Goal: Information Seeking & Learning: Find specific fact

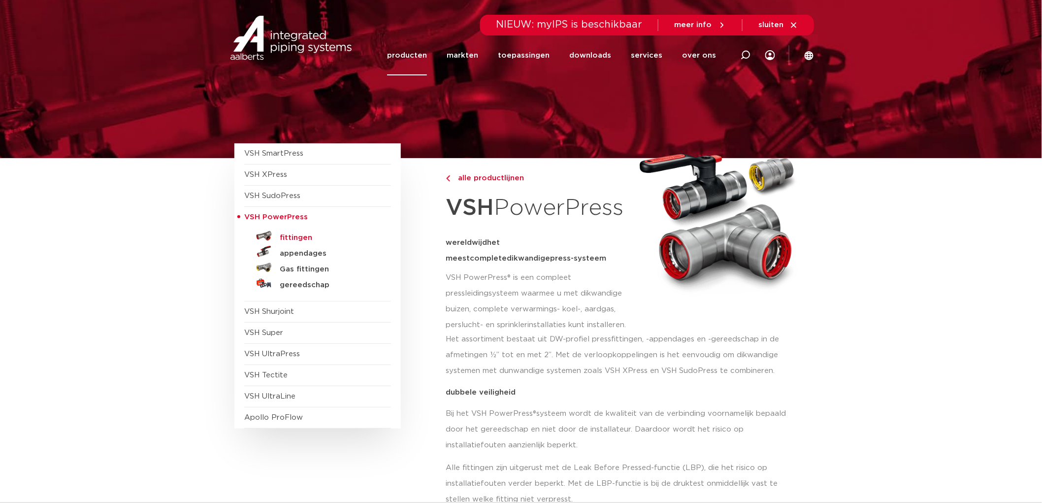
click at [306, 237] on h5 "fittingen" at bounding box center [328, 237] width 97 height 9
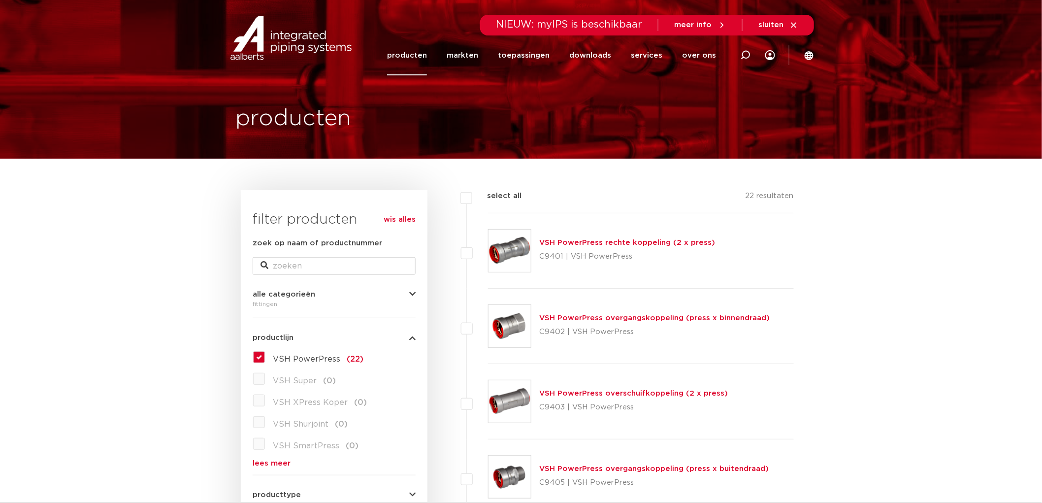
click at [425, 55] on link "producten" at bounding box center [407, 55] width 40 height 40
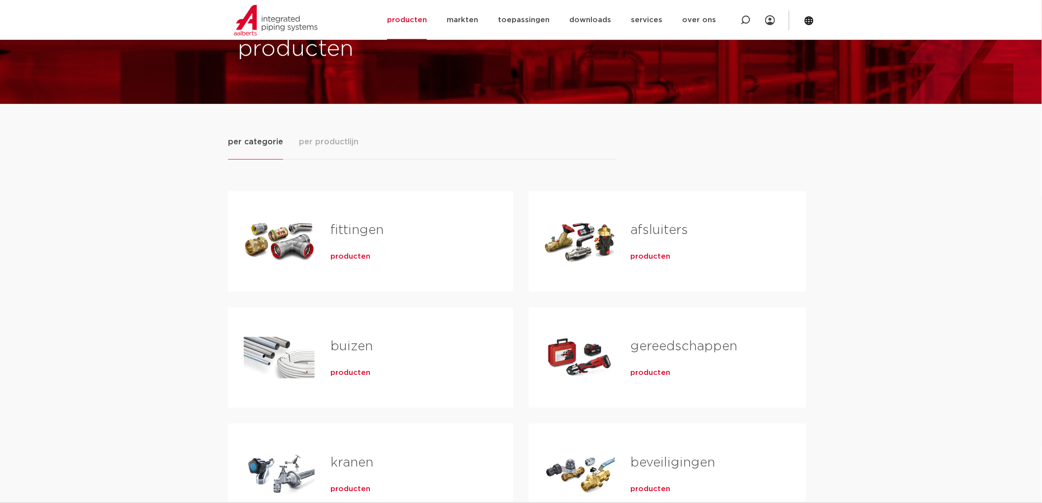
scroll to position [109, 0]
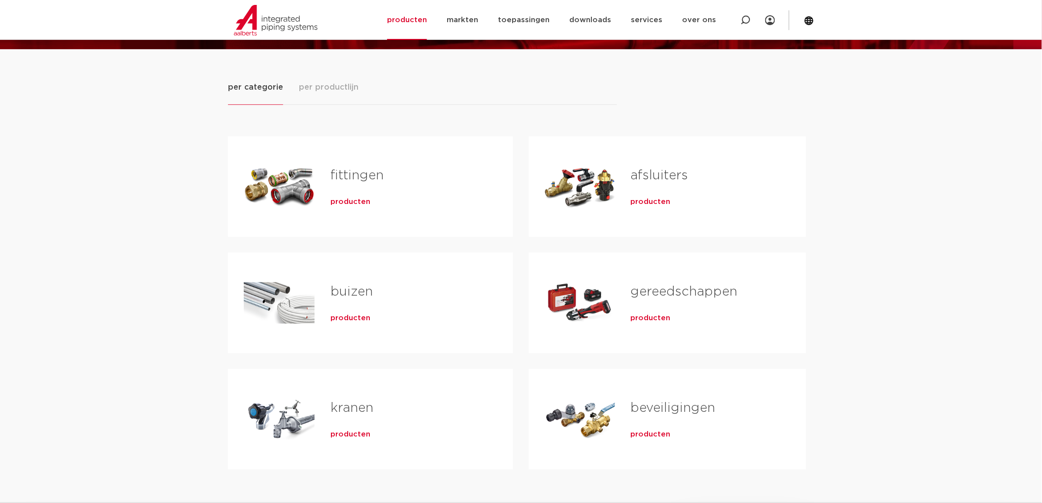
click at [338, 173] on link "fittingen" at bounding box center [356, 175] width 53 height 13
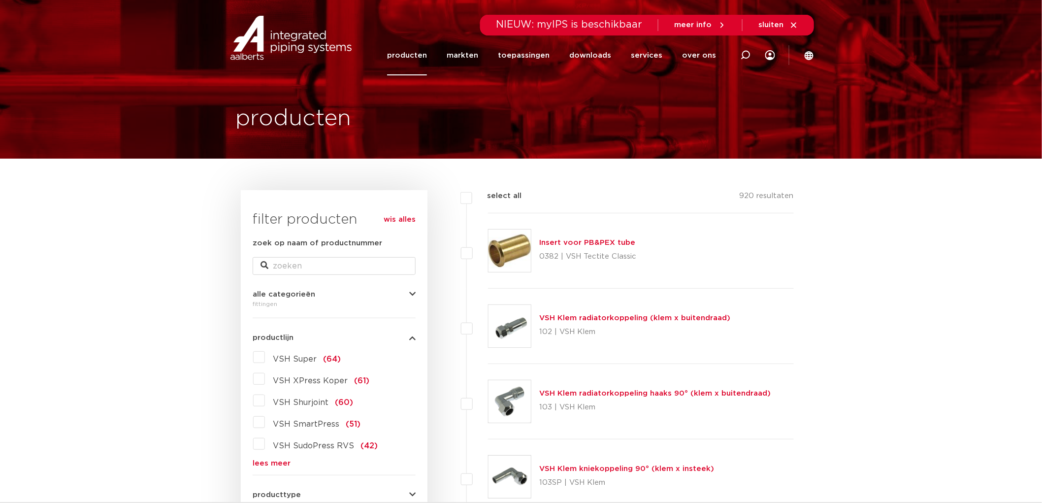
click at [277, 48] on img at bounding box center [291, 38] width 126 height 44
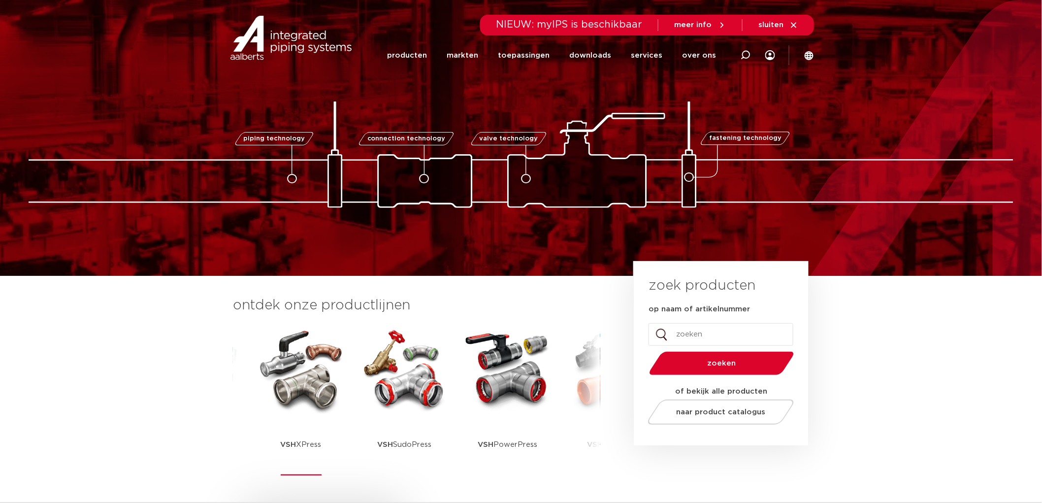
click at [301, 387] on img at bounding box center [300, 369] width 89 height 89
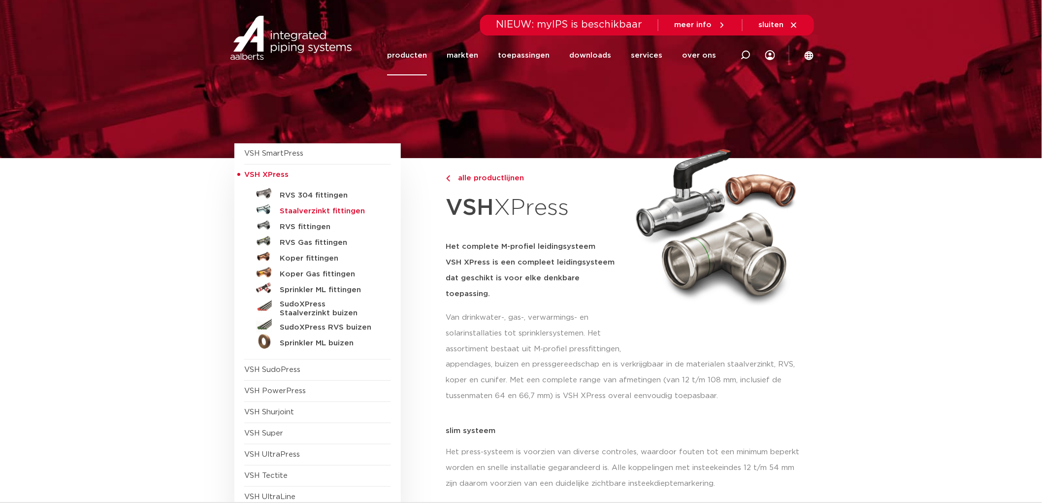
click at [343, 208] on h5 "Staalverzinkt fittingen" at bounding box center [328, 211] width 97 height 9
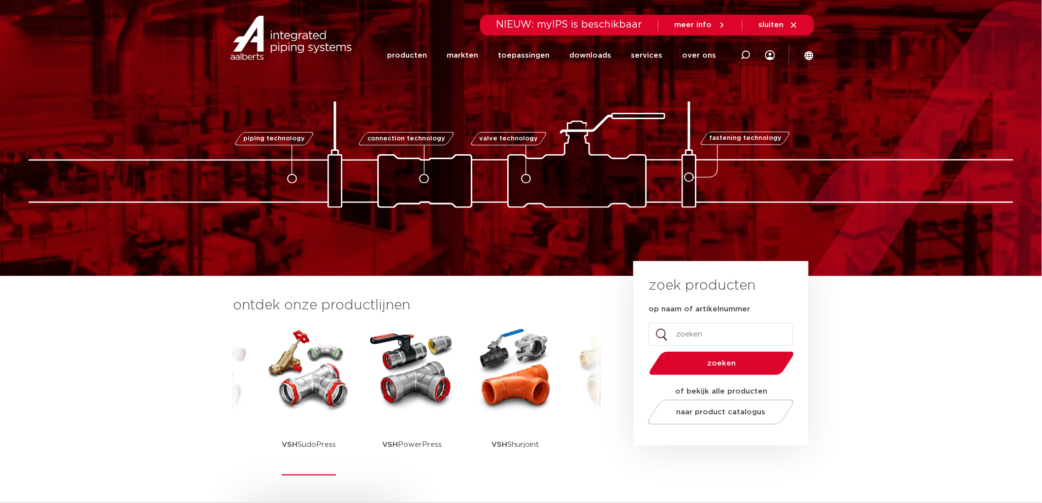
click at [347, 372] on img at bounding box center [308, 369] width 89 height 89
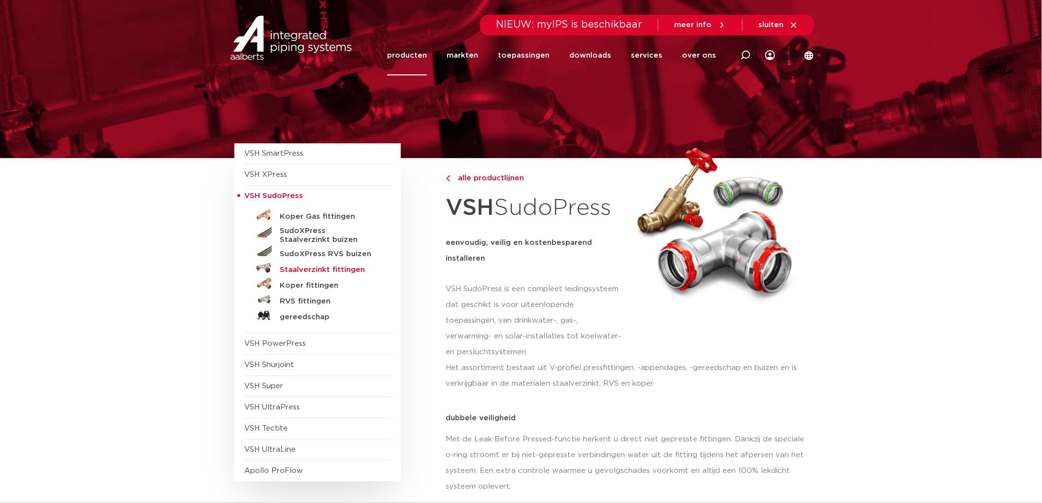
click at [355, 271] on h5 "Staalverzinkt fittingen" at bounding box center [328, 269] width 97 height 9
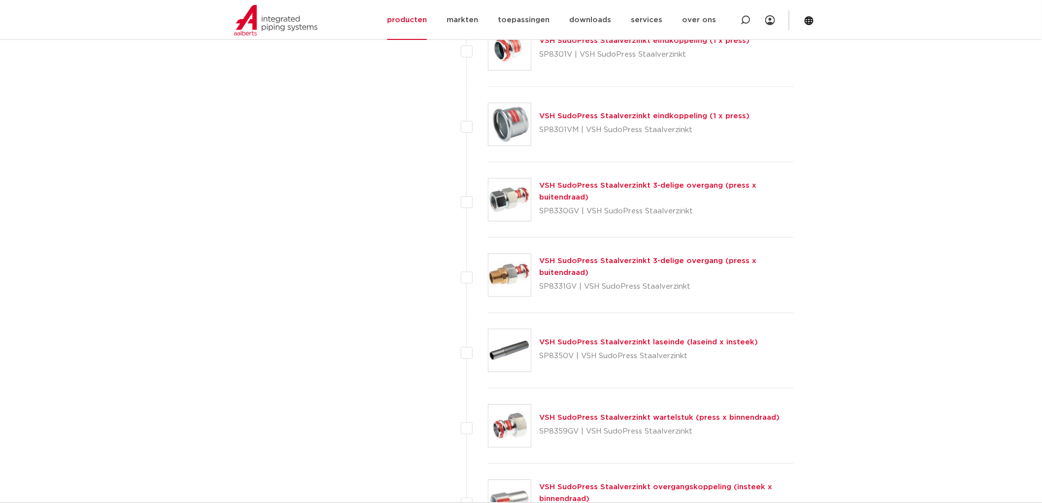
scroll to position [2626, 0]
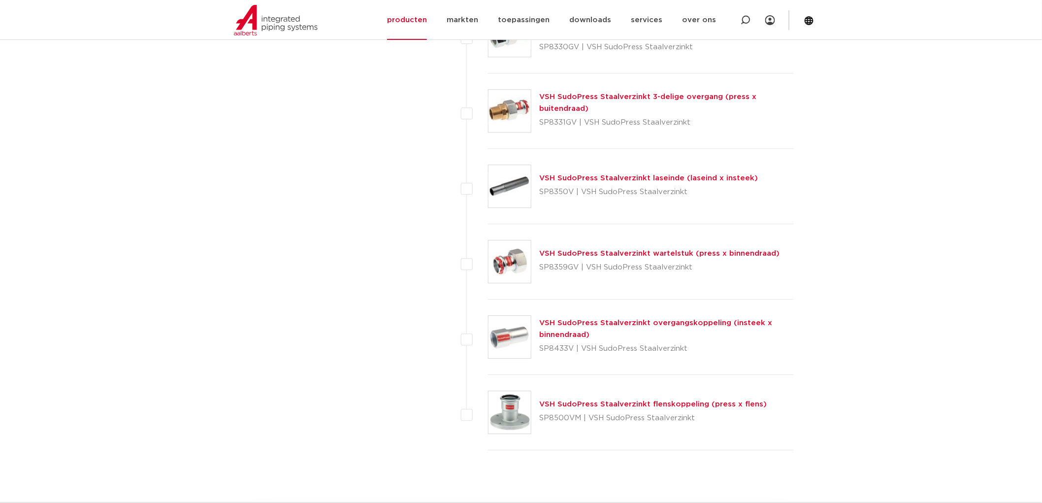
click at [663, 325] on link "VSH SudoPress Staalverzinkt overgangskoppeling (insteek x binnendraad)" at bounding box center [655, 328] width 233 height 19
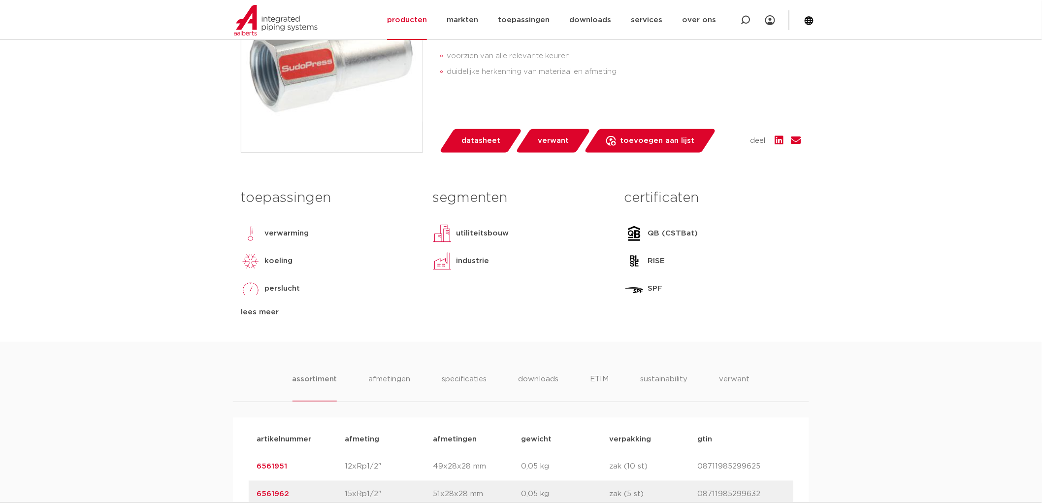
scroll to position [492, 0]
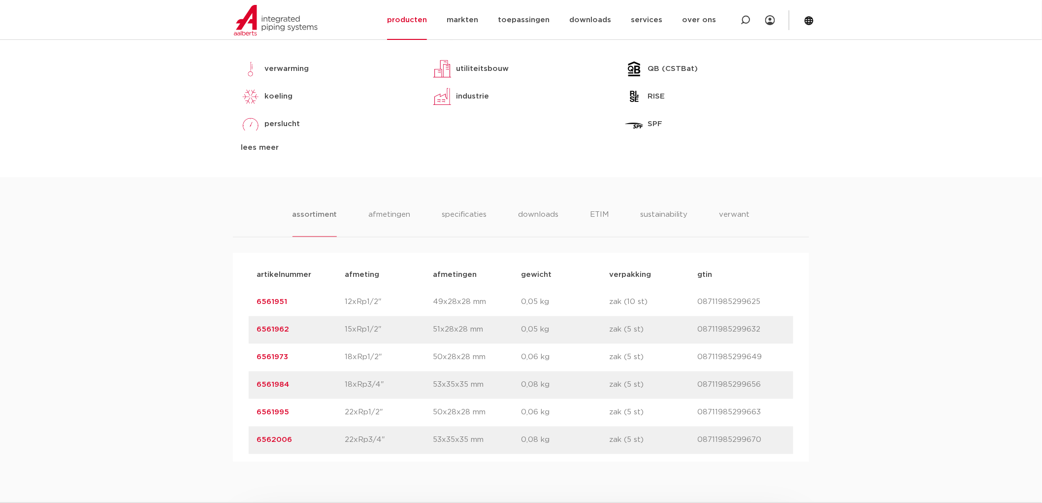
click at [254, 410] on div "artikelnummer 6561995 afmeting 22xRp1/2" afmetingen 50x28x28 mm gewicht 0,06 kg…" at bounding box center [521, 413] width 545 height 28
click at [262, 413] on link "6561995" at bounding box center [272, 412] width 32 height 7
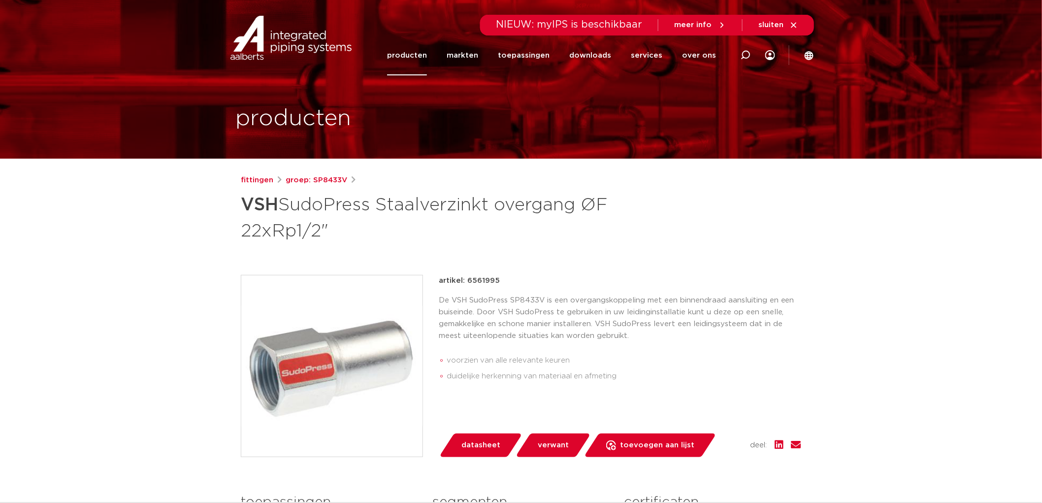
click at [478, 279] on p "artikel: 6561995" at bounding box center [469, 281] width 61 height 12
copy p "6561995"
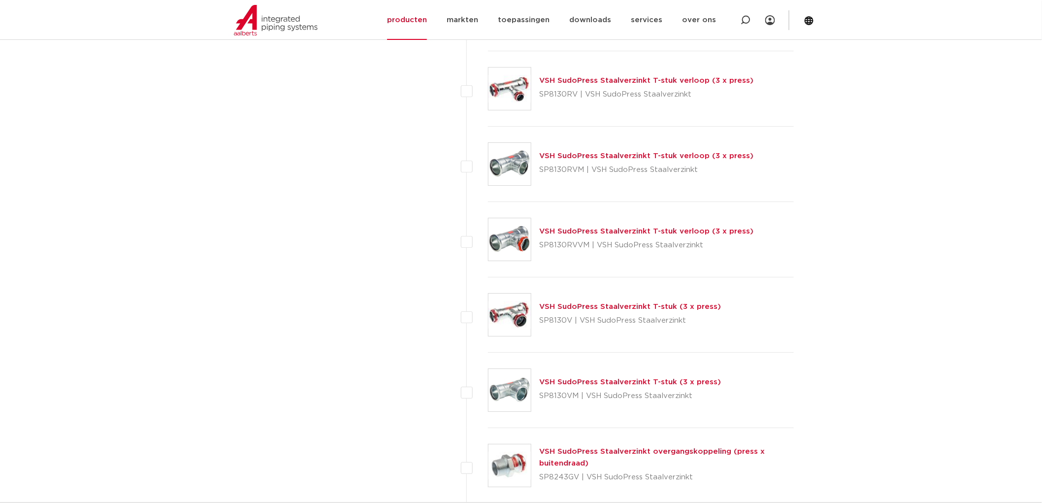
scroll to position [1203, 0]
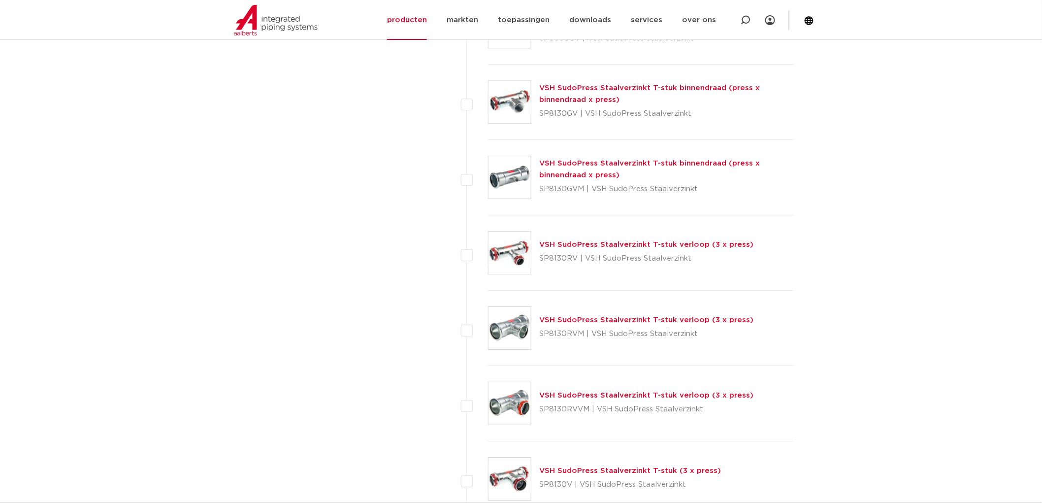
click at [637, 242] on link "VSH SudoPress Staalverzinkt T-stuk verloop (3 x press)" at bounding box center [646, 244] width 214 height 7
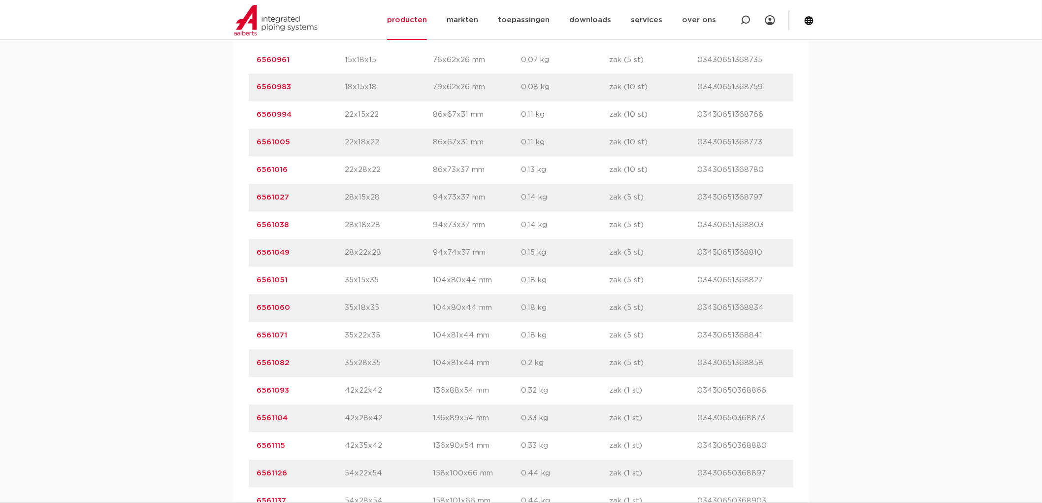
scroll to position [820, 0]
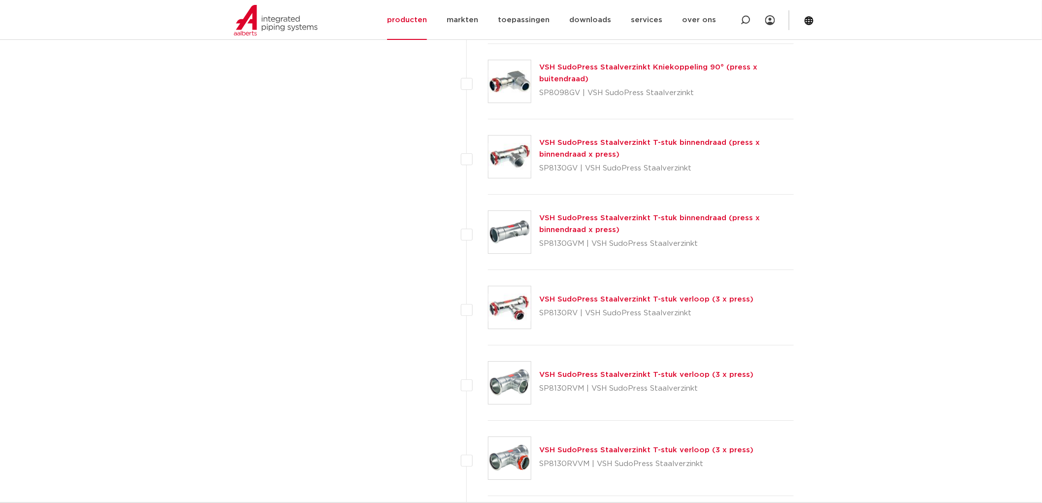
scroll to position [1203, 0]
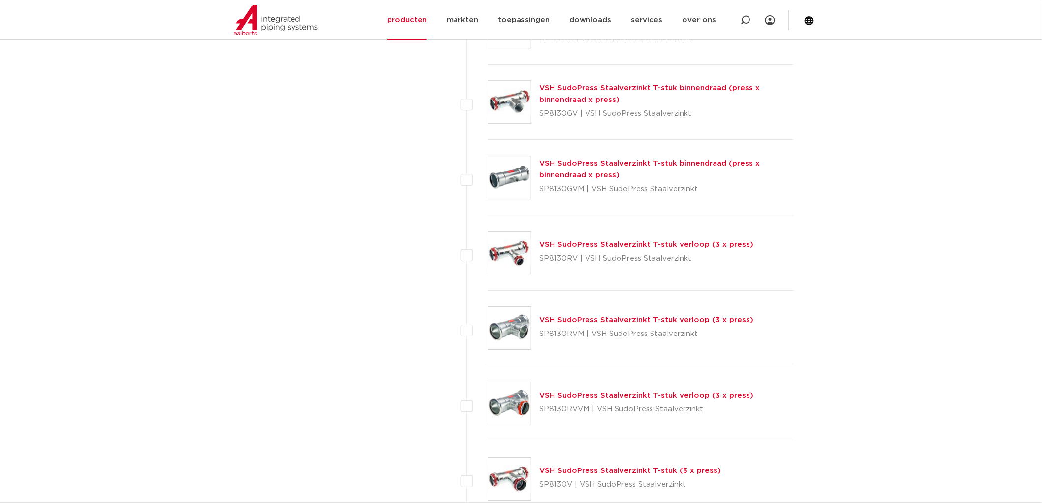
click at [574, 394] on link "VSH SudoPress Staalverzinkt T-stuk verloop (3 x press)" at bounding box center [646, 394] width 214 height 7
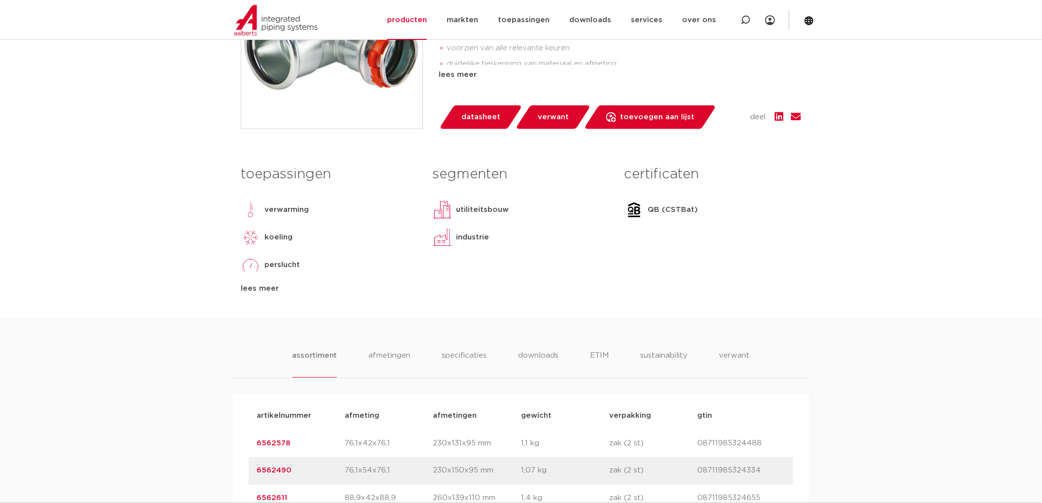
scroll to position [492, 0]
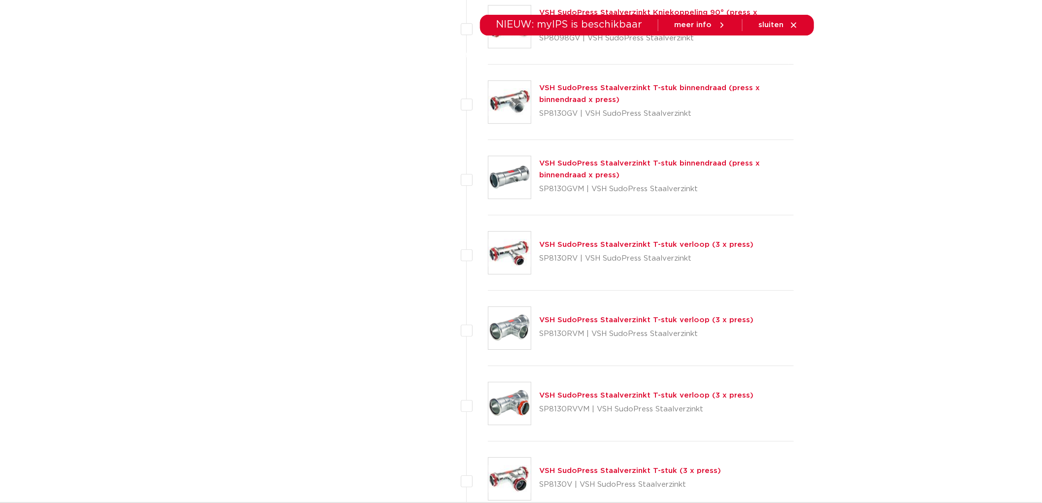
scroll to position [1203, 0]
click at [574, 323] on link "VSH SudoPress Staalverzinkt T-stuk verloop (3 x press)" at bounding box center [646, 319] width 214 height 7
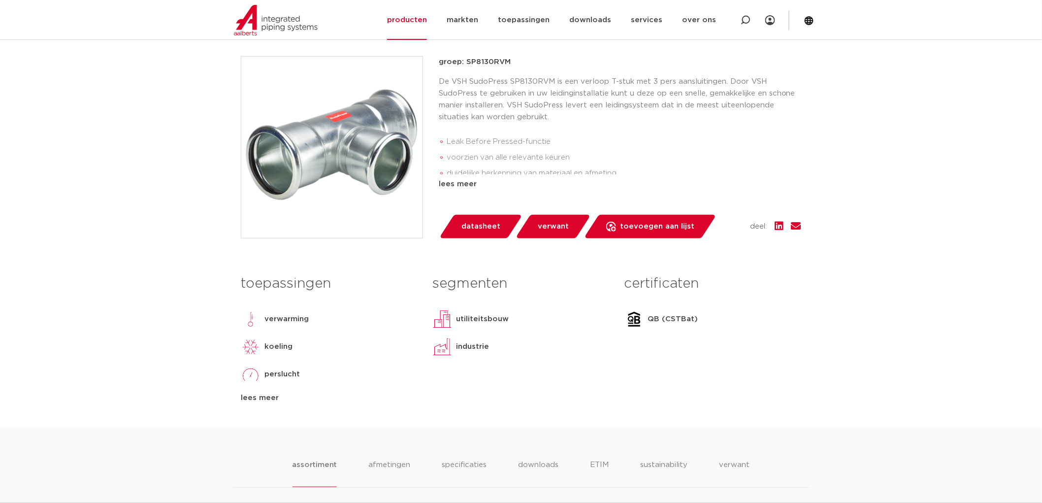
scroll to position [437, 0]
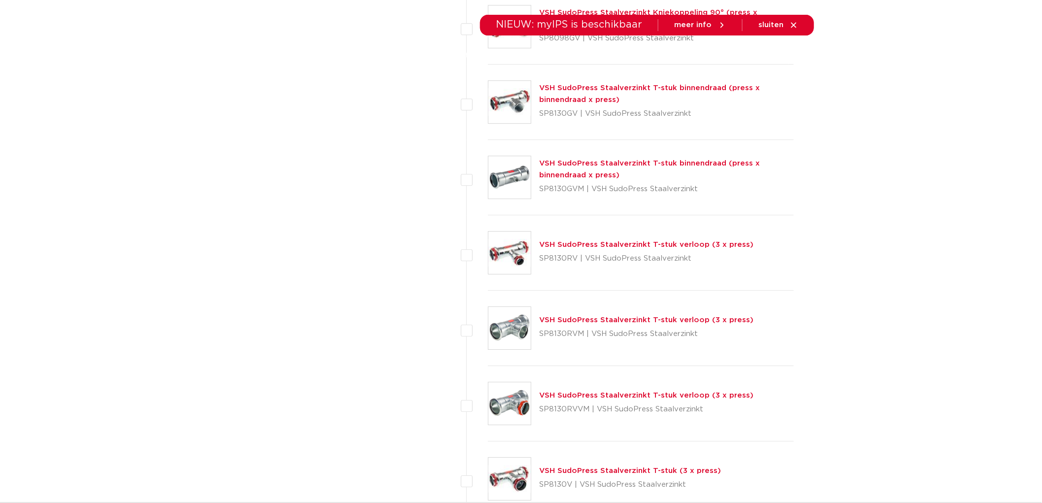
click at [651, 166] on link "VSH SudoPress Staalverzinkt T-stuk binnendraad (press x binnendraad x press)" at bounding box center [649, 169] width 221 height 19
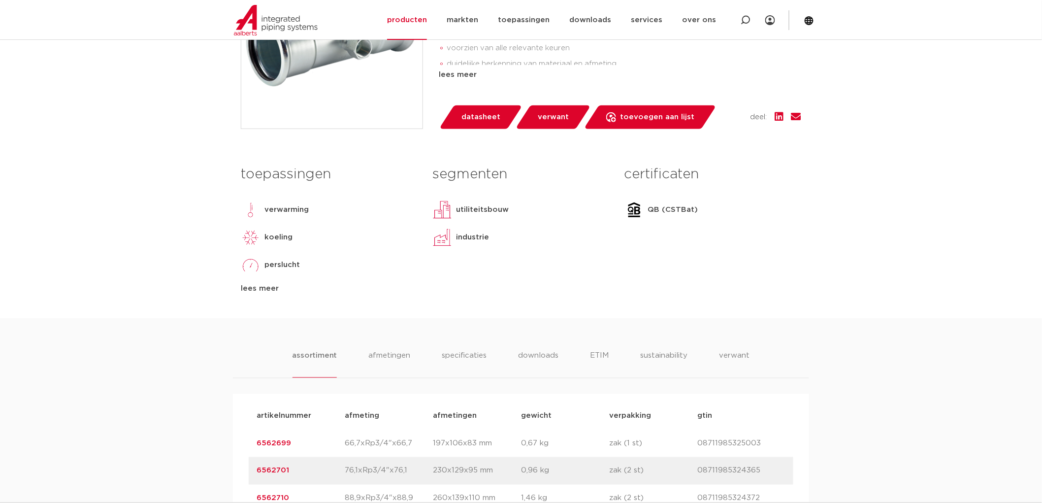
scroll to position [437, 0]
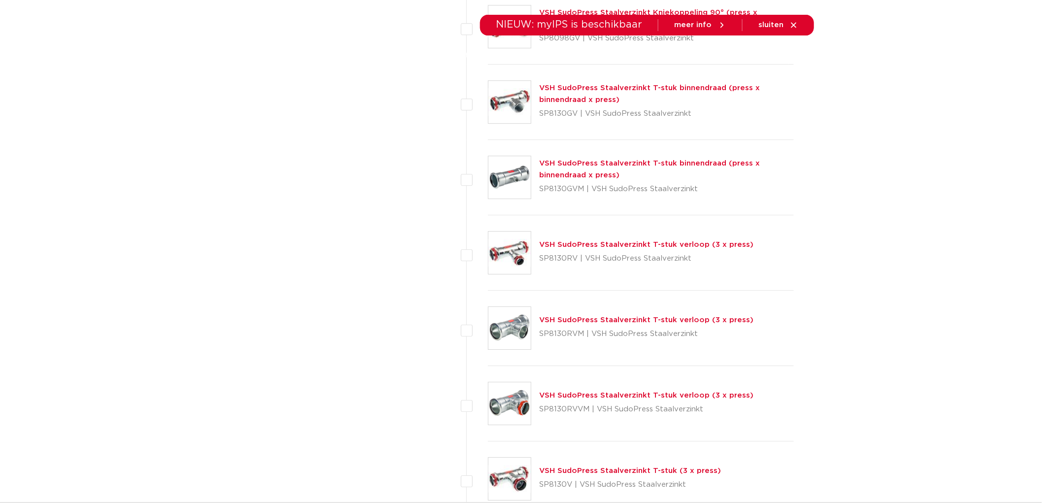
scroll to position [1203, 0]
click at [594, 84] on link "VSH SudoPress Staalverzinkt T-stuk binnendraad (press x binnendraad x press)" at bounding box center [649, 93] width 221 height 19
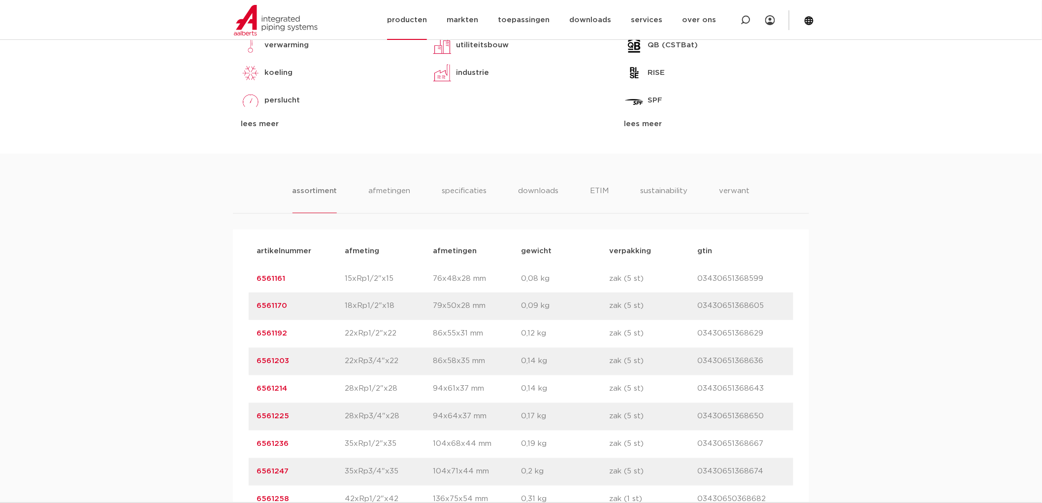
scroll to position [328, 0]
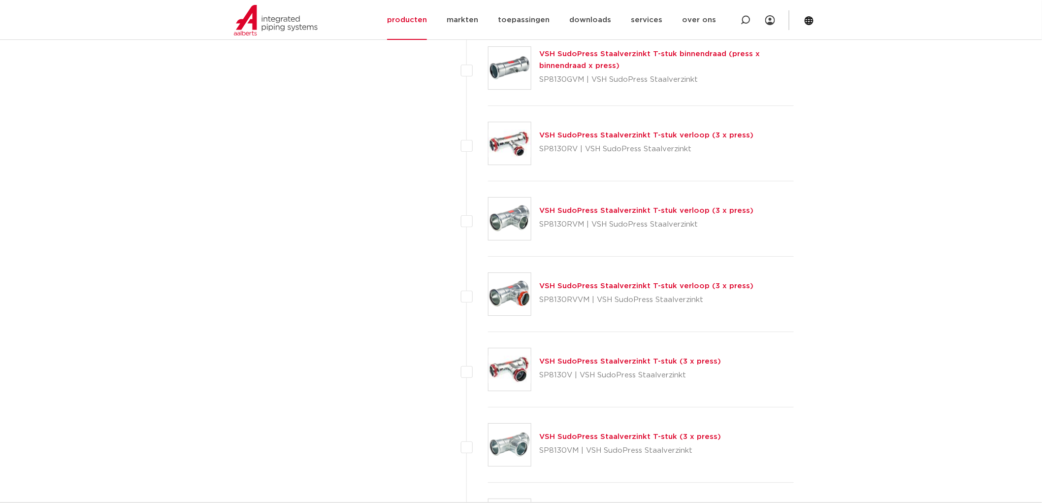
scroll to position [1422, 0]
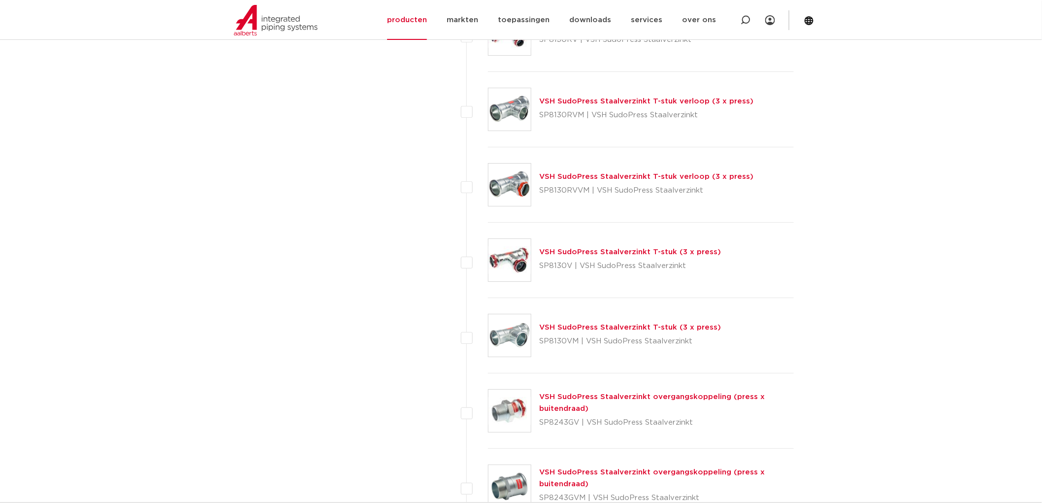
click at [608, 252] on link "VSH SudoPress Staalverzinkt T-stuk (3 x press)" at bounding box center [630, 251] width 182 height 7
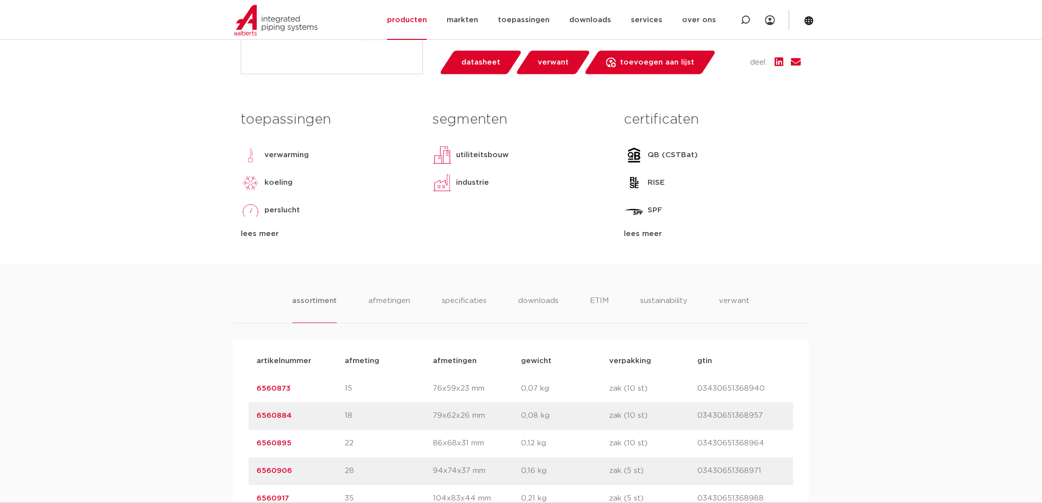
scroll to position [547, 0]
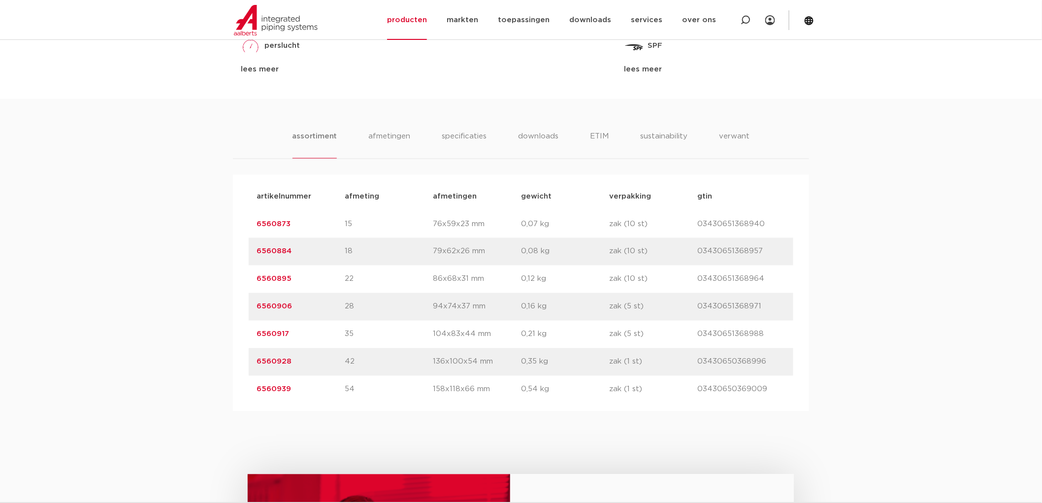
click at [288, 306] on link "6560906" at bounding box center [273, 306] width 35 height 7
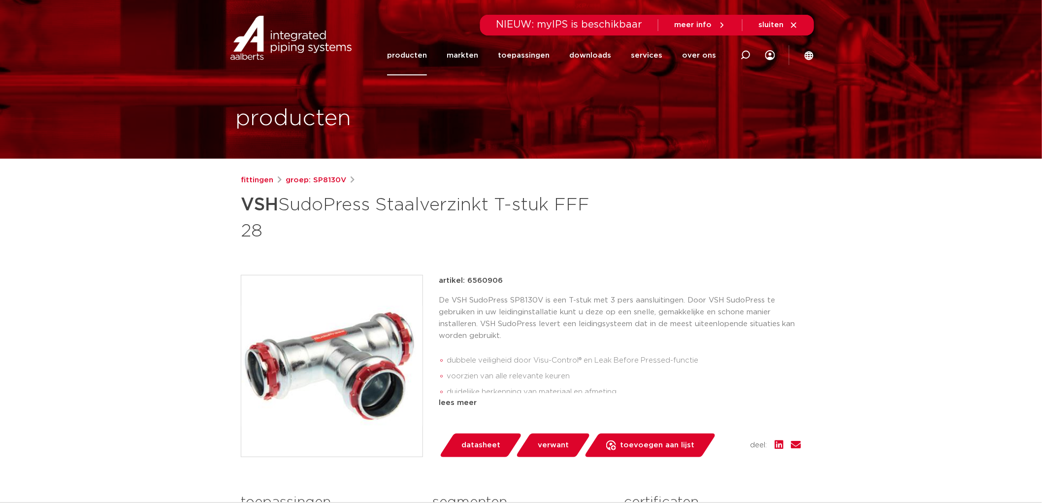
click at [484, 283] on p "artikel: 6560906" at bounding box center [471, 281] width 64 height 12
copy p "6560906"
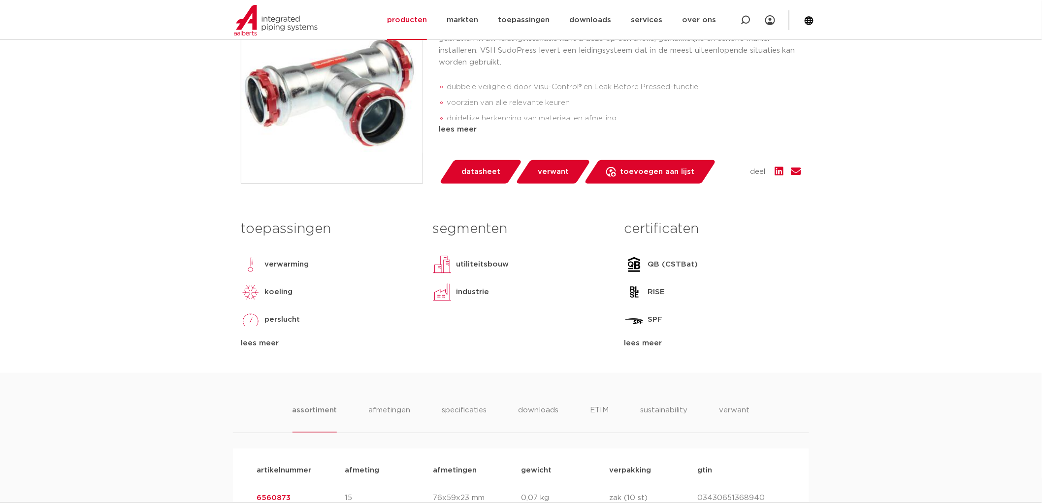
scroll to position [109, 0]
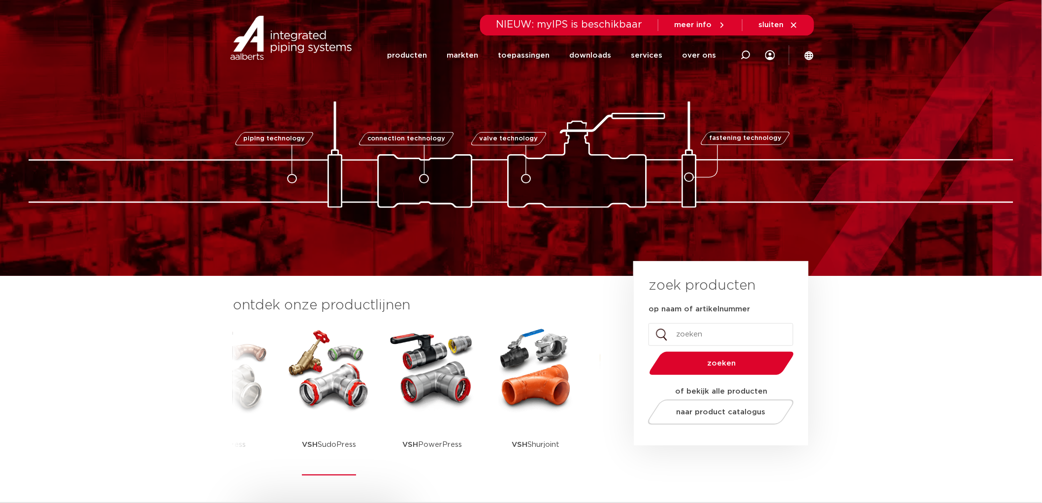
click at [338, 370] on img at bounding box center [329, 369] width 89 height 89
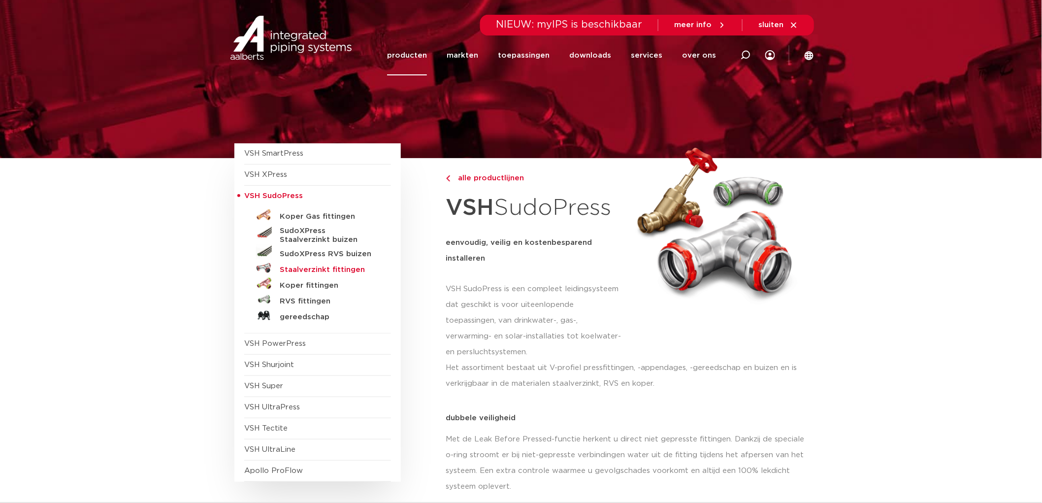
click at [348, 266] on h5 "Staalverzinkt fittingen" at bounding box center [328, 269] width 97 height 9
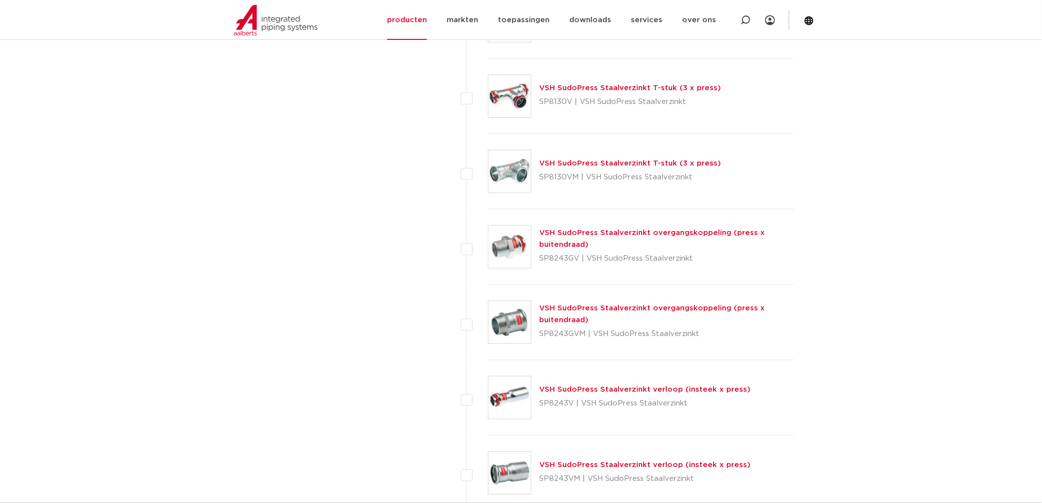
scroll to position [1640, 0]
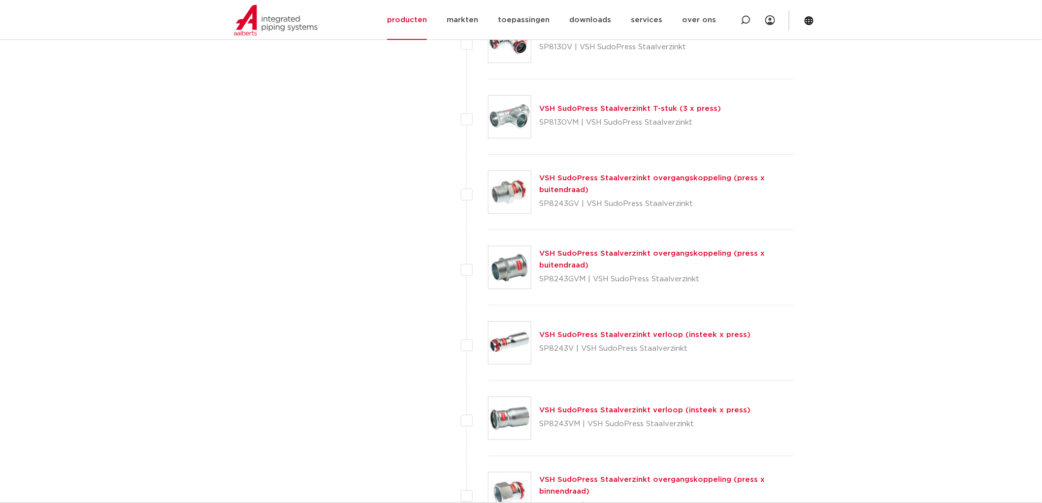
click at [615, 334] on link "VSH SudoPress Staalverzinkt verloop (insteek x press)" at bounding box center [644, 334] width 211 height 7
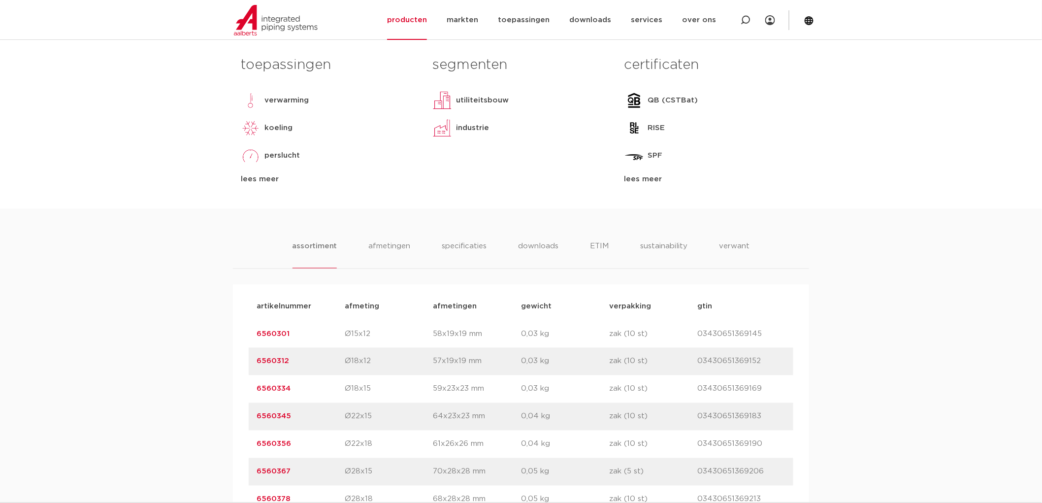
scroll to position [602, 0]
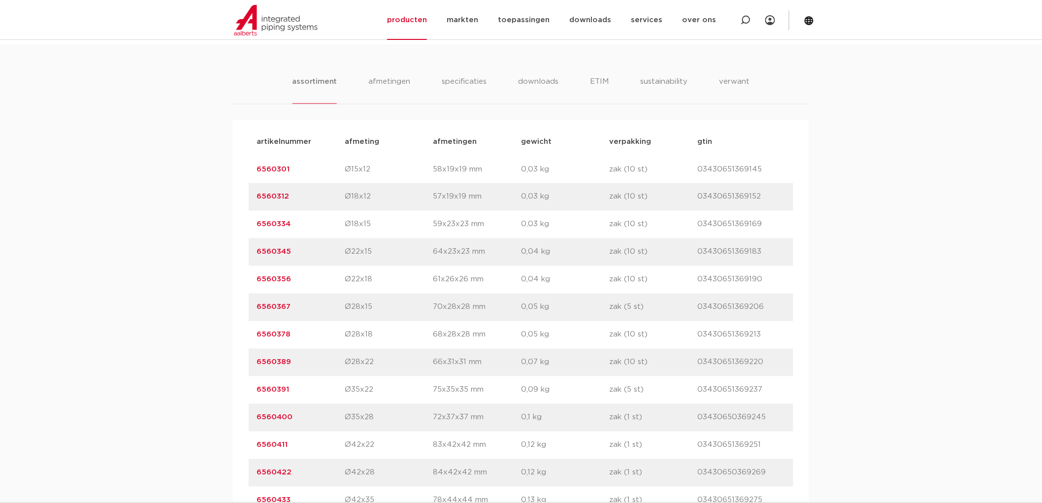
click at [274, 361] on link "6560389" at bounding box center [273, 361] width 34 height 7
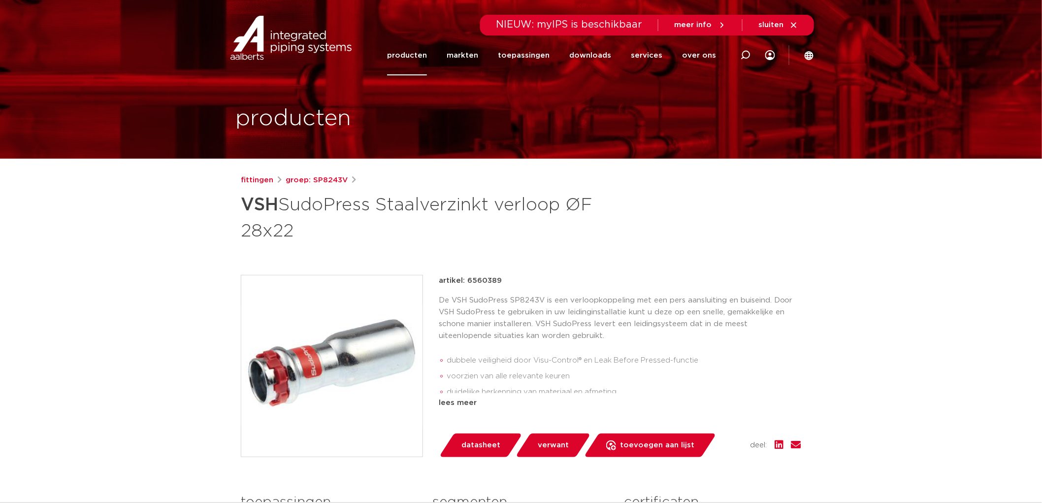
drag, startPoint x: 466, startPoint y: 279, endPoint x: 517, endPoint y: 279, distance: 51.7
click at [517, 279] on div "artikel: 6560389" at bounding box center [620, 281] width 362 height 12
copy p "6560389"
